Goal: Information Seeking & Learning: Learn about a topic

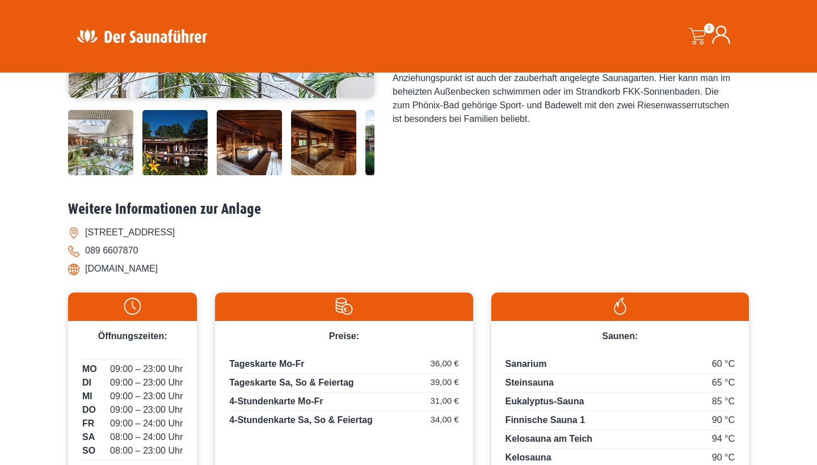
scroll to position [341, 0]
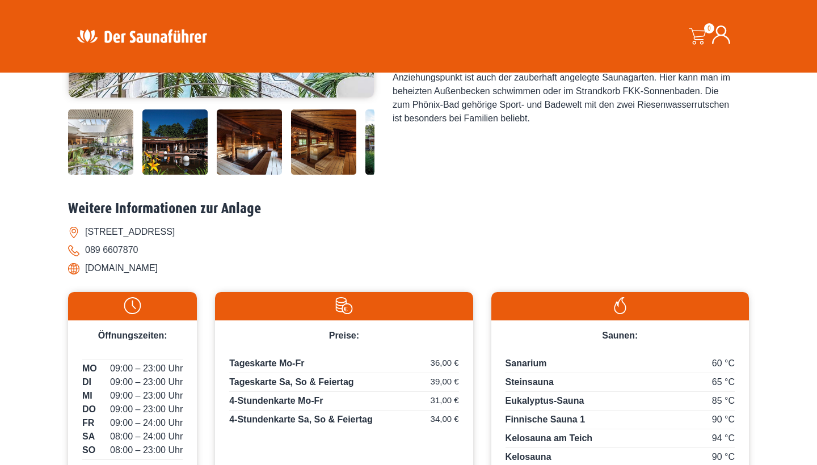
click at [101, 175] on img at bounding box center [100, 141] width 65 height 65
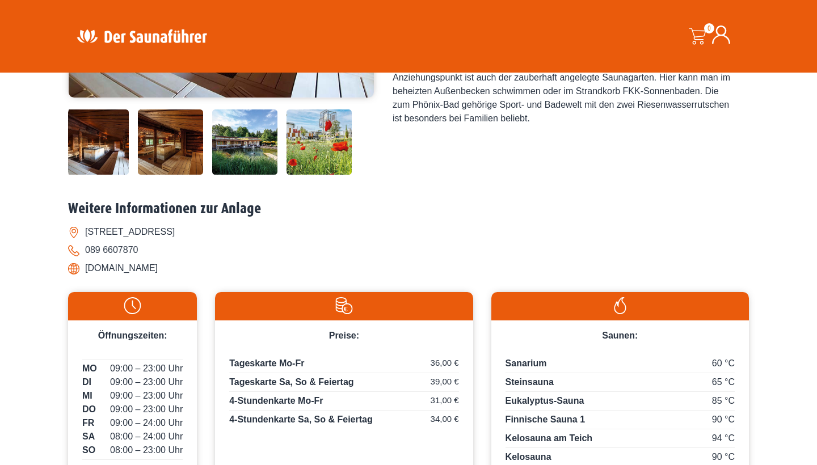
click at [176, 175] on img at bounding box center [170, 141] width 65 height 65
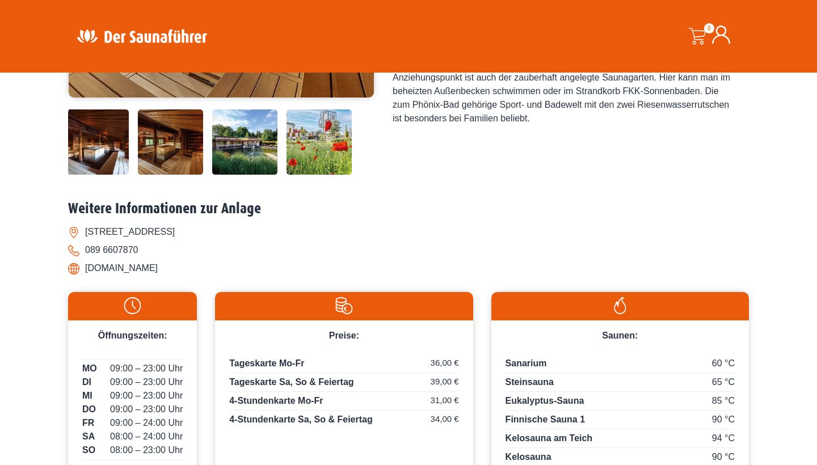
scroll to position [495, 0]
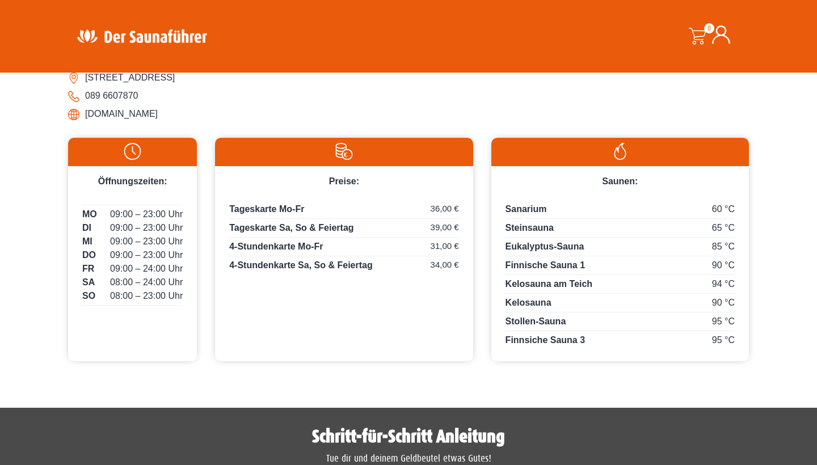
click at [267, 256] on p "4-Stundenkarte Mo-Fr 31,00 €" at bounding box center [343, 248] width 229 height 16
click at [434, 253] on span "31,00 €" at bounding box center [444, 246] width 28 height 13
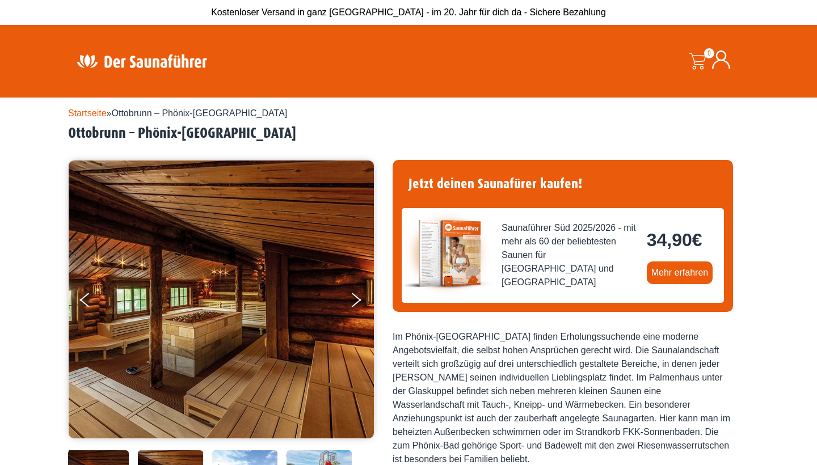
scroll to position [0, 0]
click at [359, 300] on icon "Next" at bounding box center [355, 302] width 10 height 7
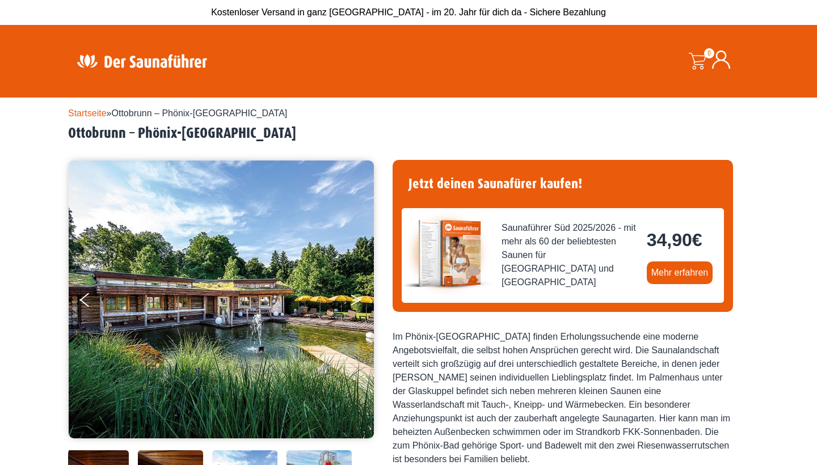
click at [359, 300] on icon "Next" at bounding box center [355, 302] width 10 height 7
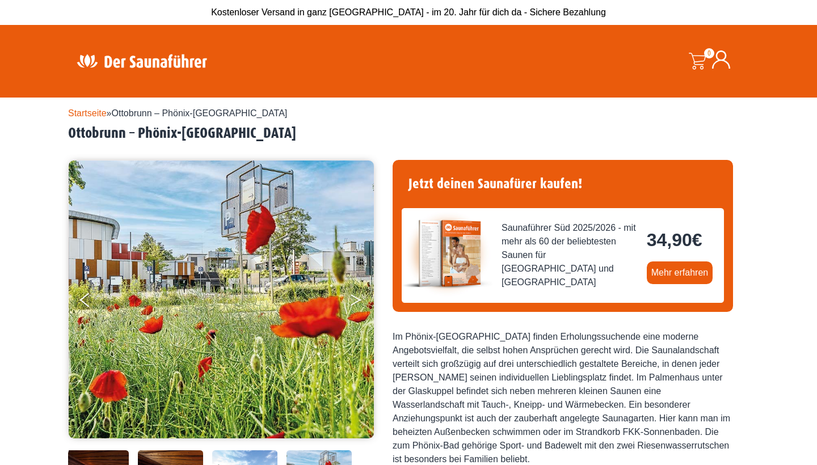
click at [359, 300] on icon "Next" at bounding box center [355, 302] width 10 height 7
click at [355, 298] on button "Next" at bounding box center [363, 302] width 28 height 28
click at [85, 298] on button "Previous" at bounding box center [94, 302] width 28 height 28
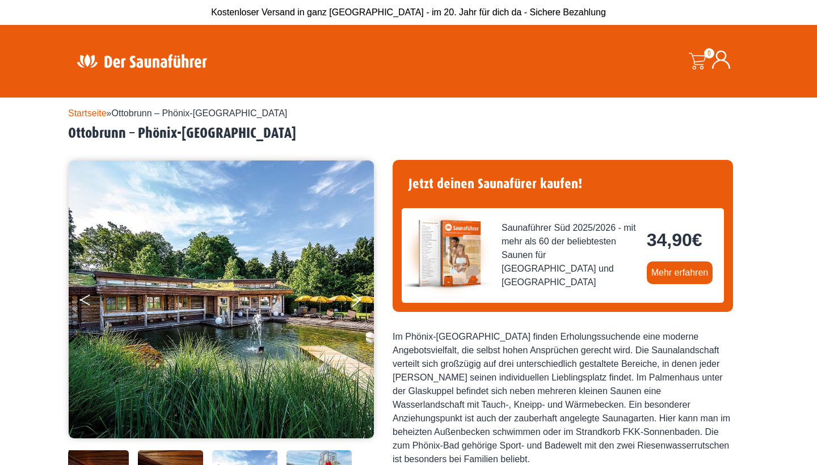
click at [85, 298] on button "Previous" at bounding box center [94, 302] width 28 height 28
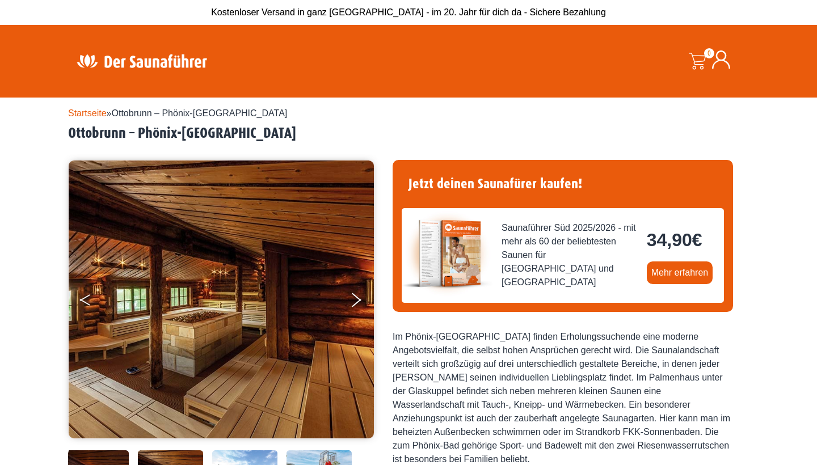
click at [85, 298] on button "Previous" at bounding box center [94, 302] width 28 height 28
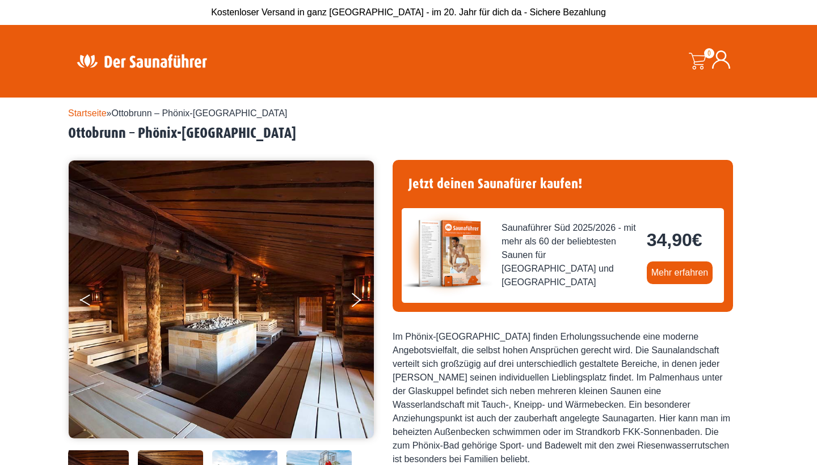
click at [85, 298] on button "Previous" at bounding box center [94, 302] width 28 height 28
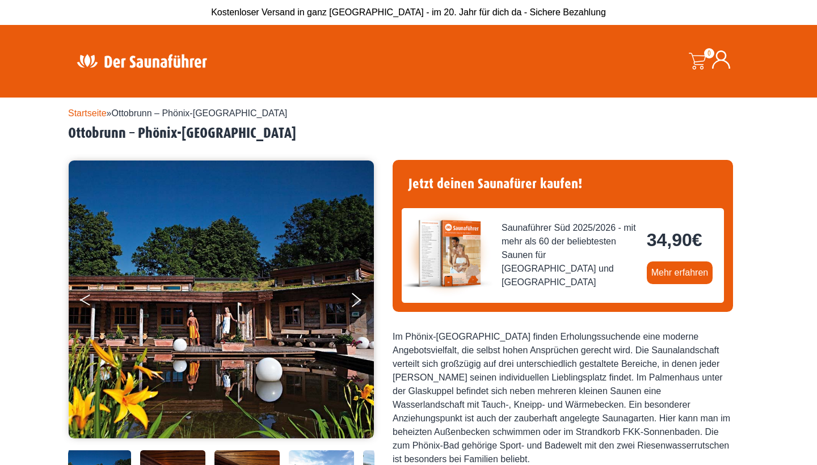
click at [85, 298] on button "Previous" at bounding box center [94, 302] width 28 height 28
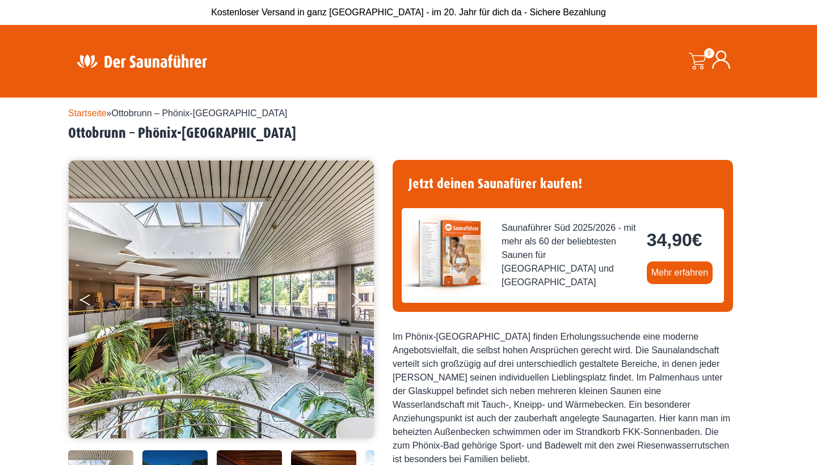
click at [85, 297] on button "Previous" at bounding box center [94, 302] width 28 height 28
